Goal: Navigation & Orientation: Find specific page/section

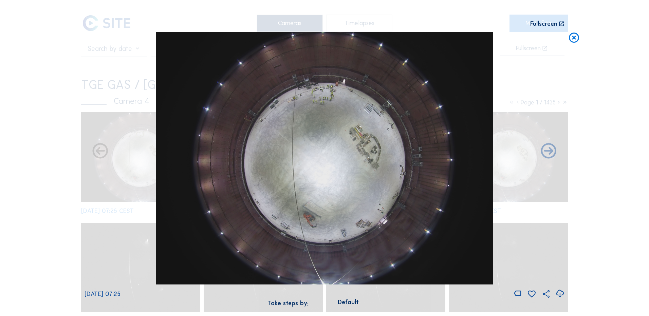
click at [576, 38] on icon at bounding box center [574, 38] width 12 height 13
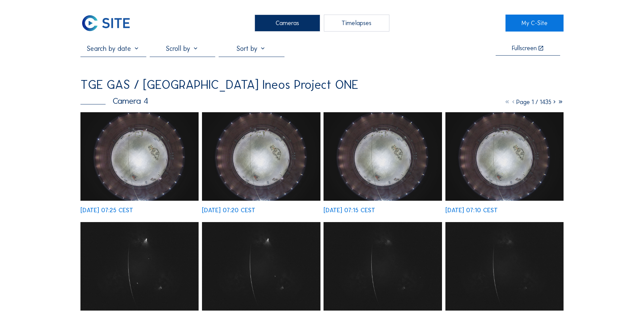
click at [291, 22] on div "Cameras" at bounding box center [288, 23] width 66 height 17
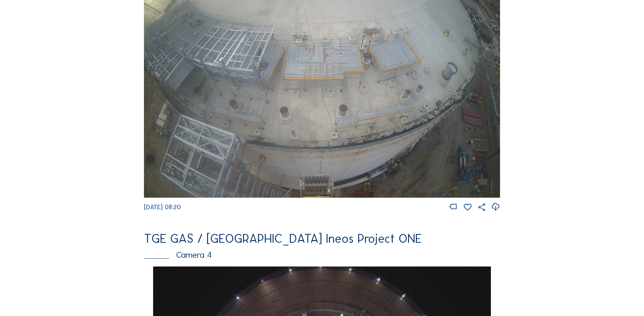
scroll to position [340, 0]
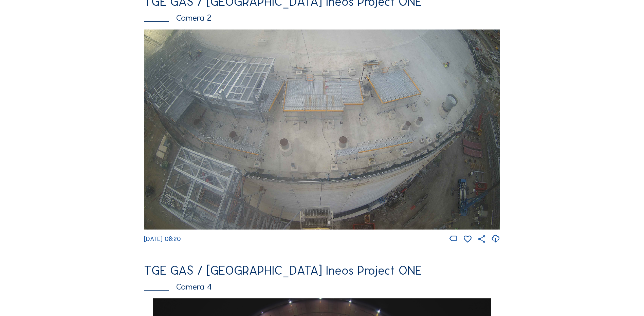
click at [278, 211] on img at bounding box center [322, 130] width 356 height 200
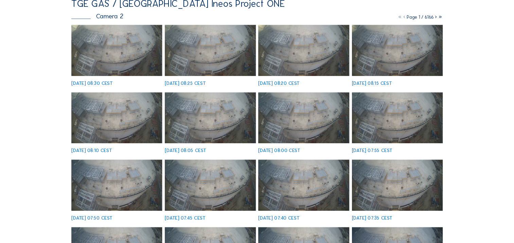
scroll to position [68, 0]
